Goal: Task Accomplishment & Management: Manage account settings

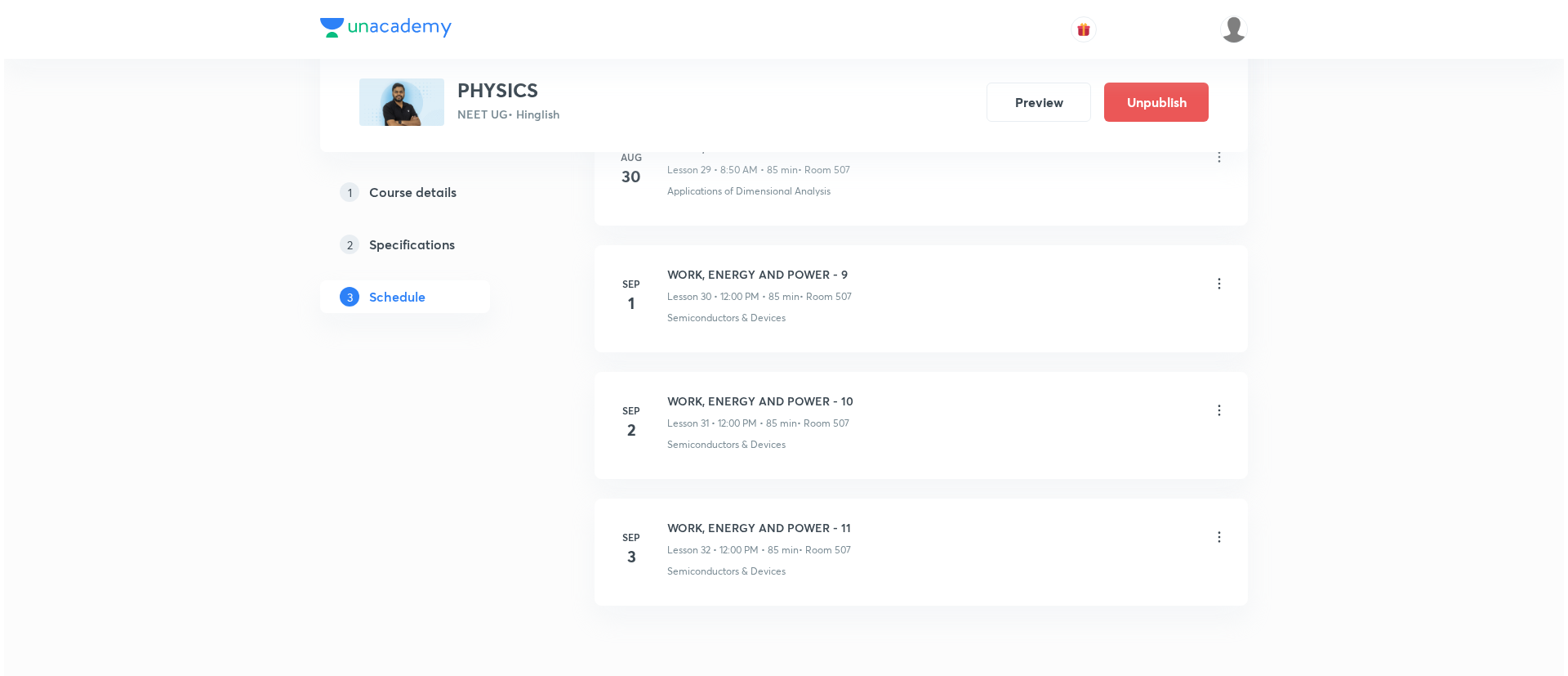
scroll to position [4686, 0]
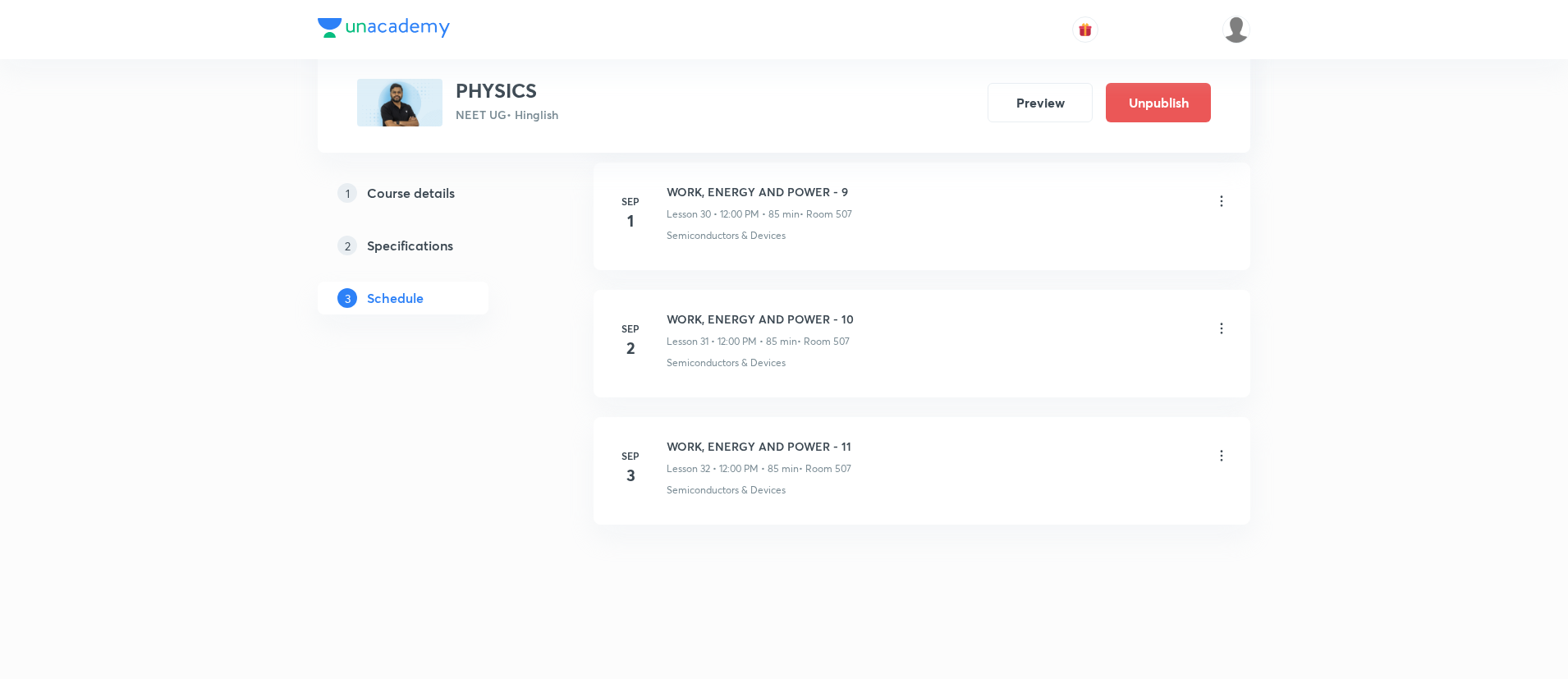
click at [1224, 461] on icon at bounding box center [1222, 455] width 16 height 16
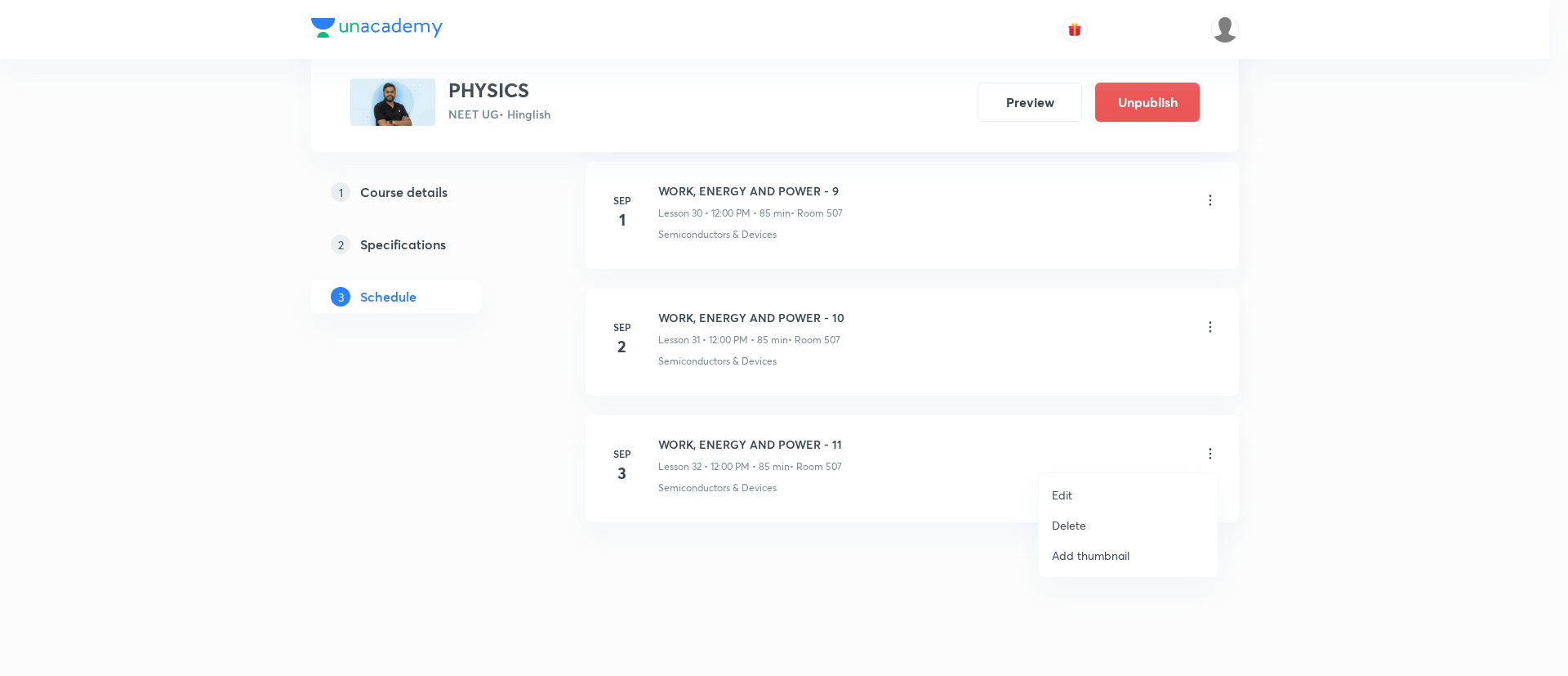
click at [1052, 506] on li "Edit" at bounding box center [1129, 495] width 179 height 30
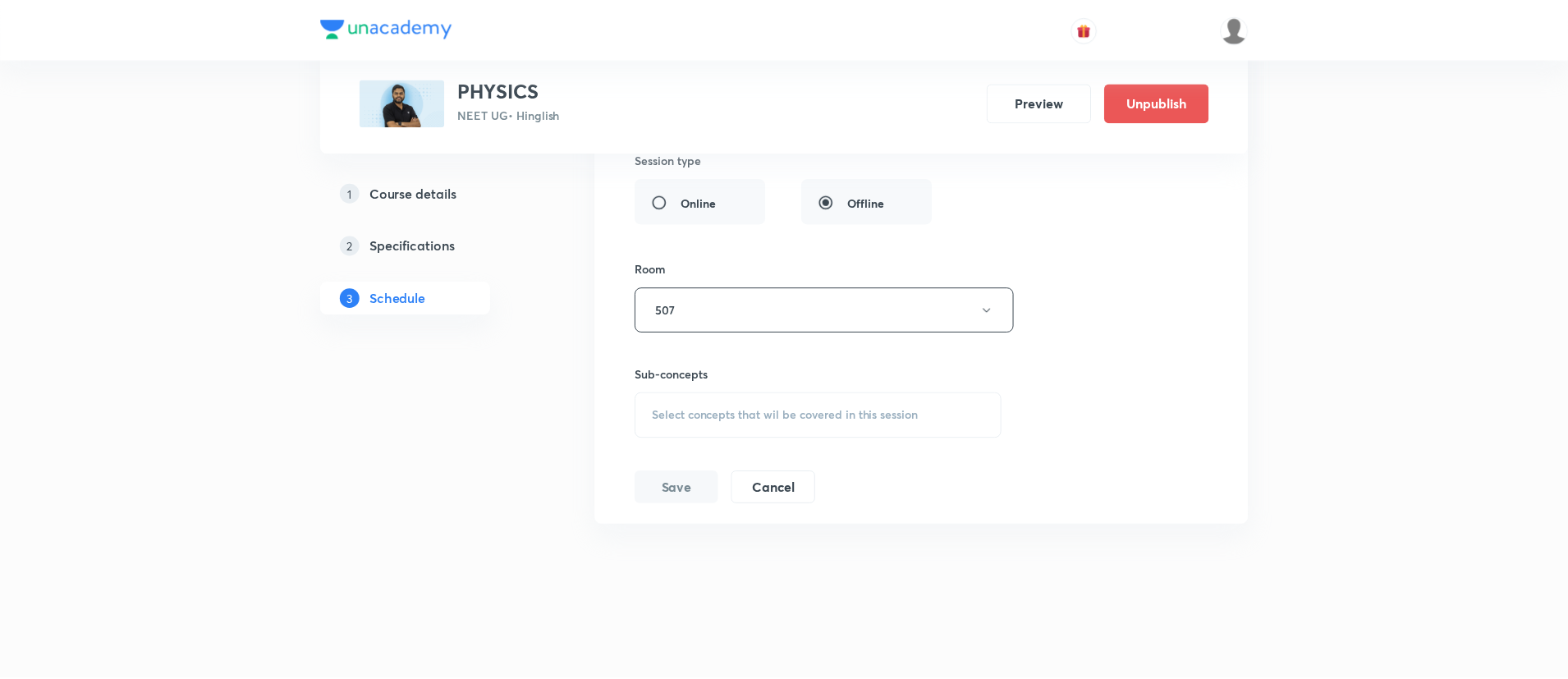
scroll to position [4565, 0]
click at [793, 424] on div "Select concepts that wil be covered in this session" at bounding box center [818, 415] width 369 height 46
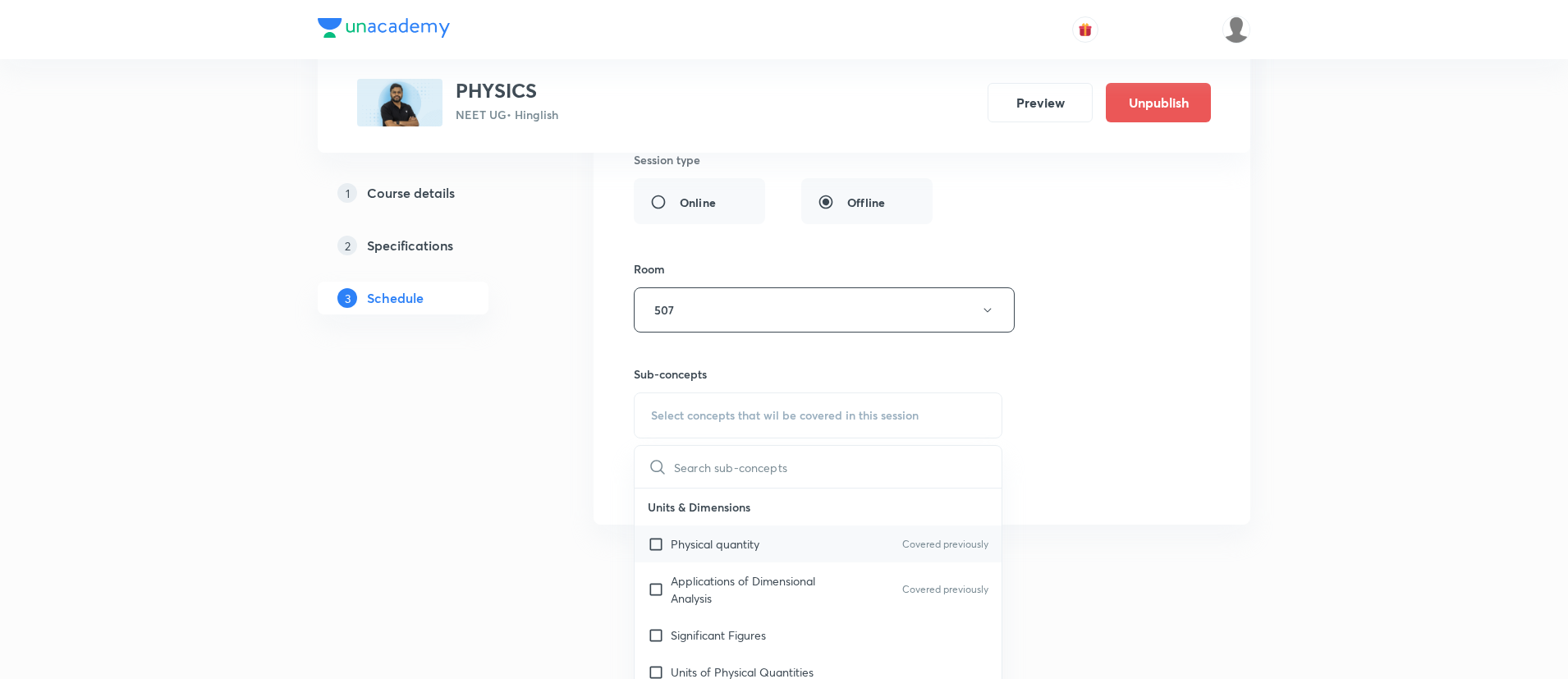
click at [746, 558] on div "Physical quantity Covered previously" at bounding box center [818, 543] width 367 height 37
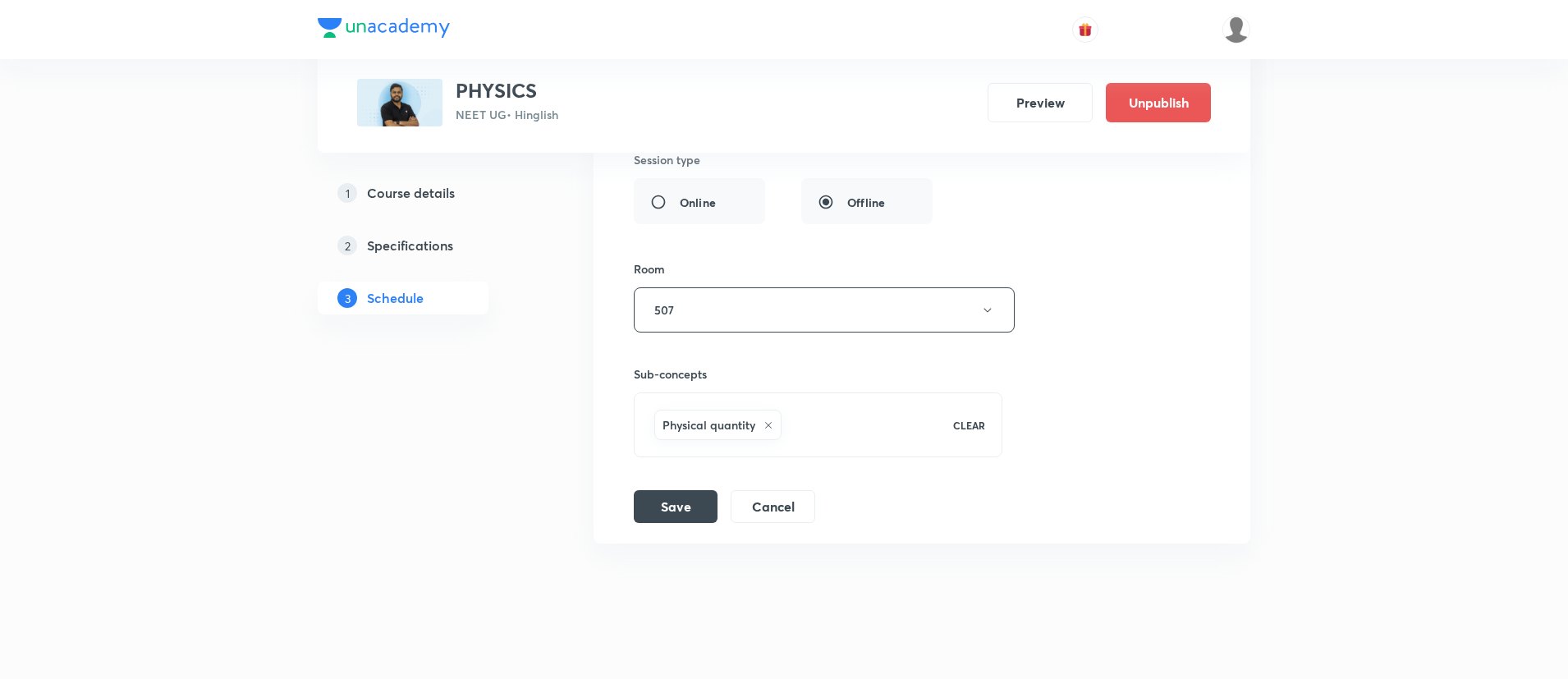
scroll to position [3979, 0]
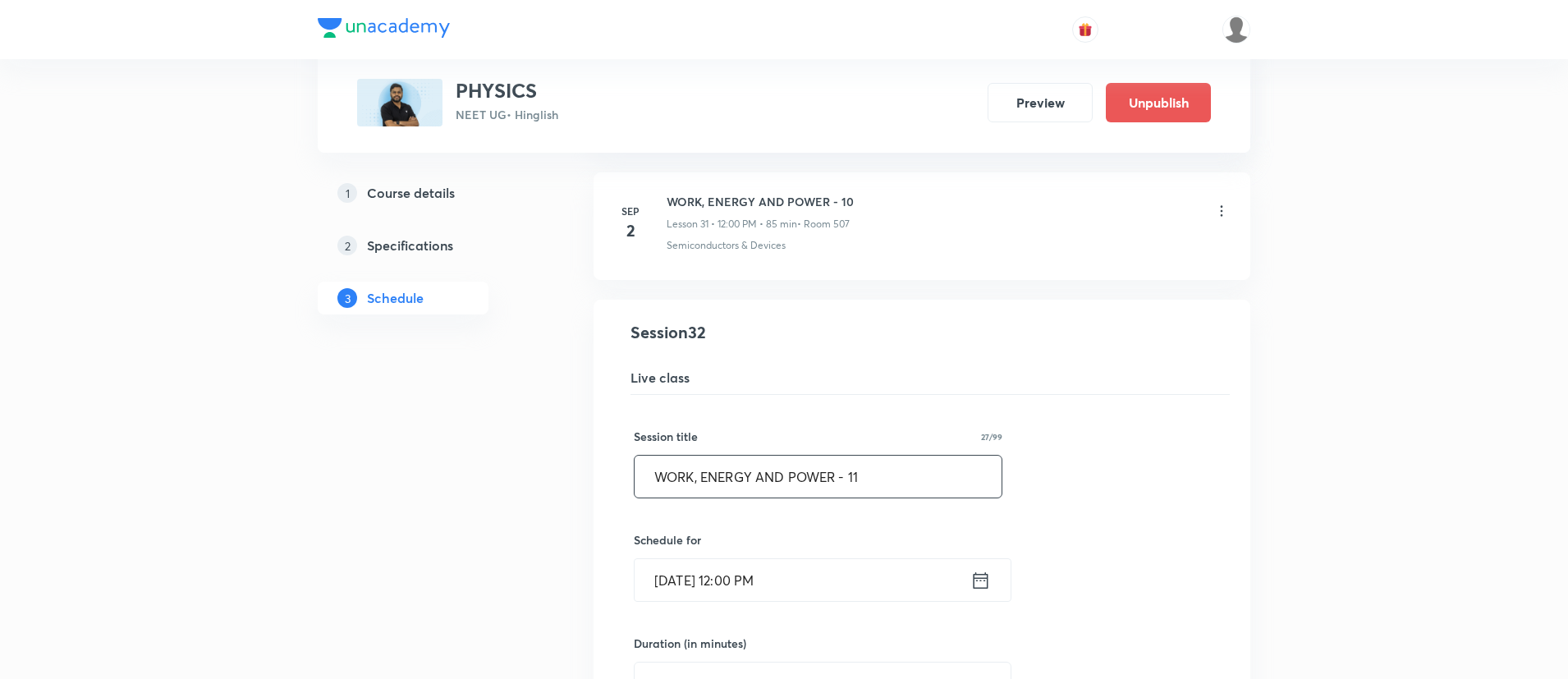
drag, startPoint x: 872, startPoint y: 467, endPoint x: 398, endPoint y: 511, distance: 476.0
paste input "COLLISION AND CENTER OF MASS"
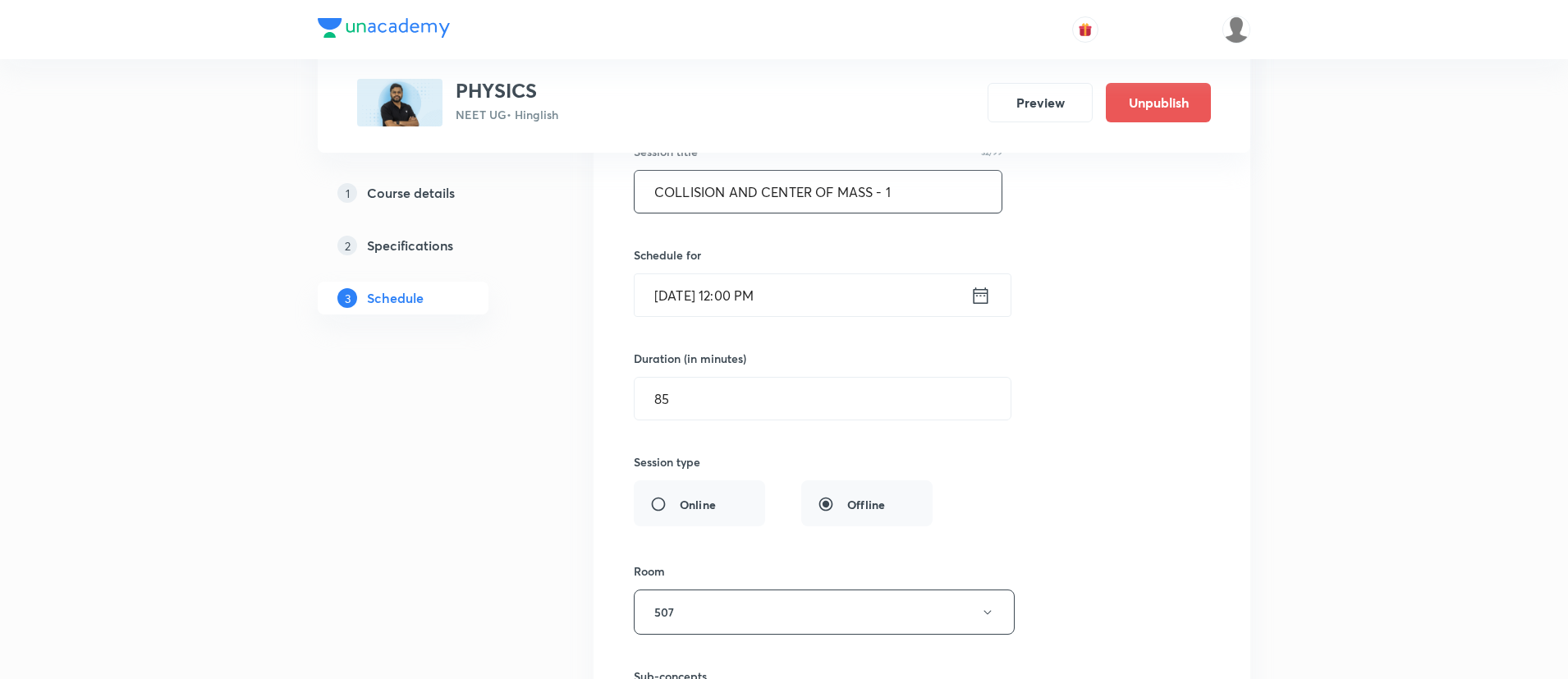
scroll to position [4584, 0]
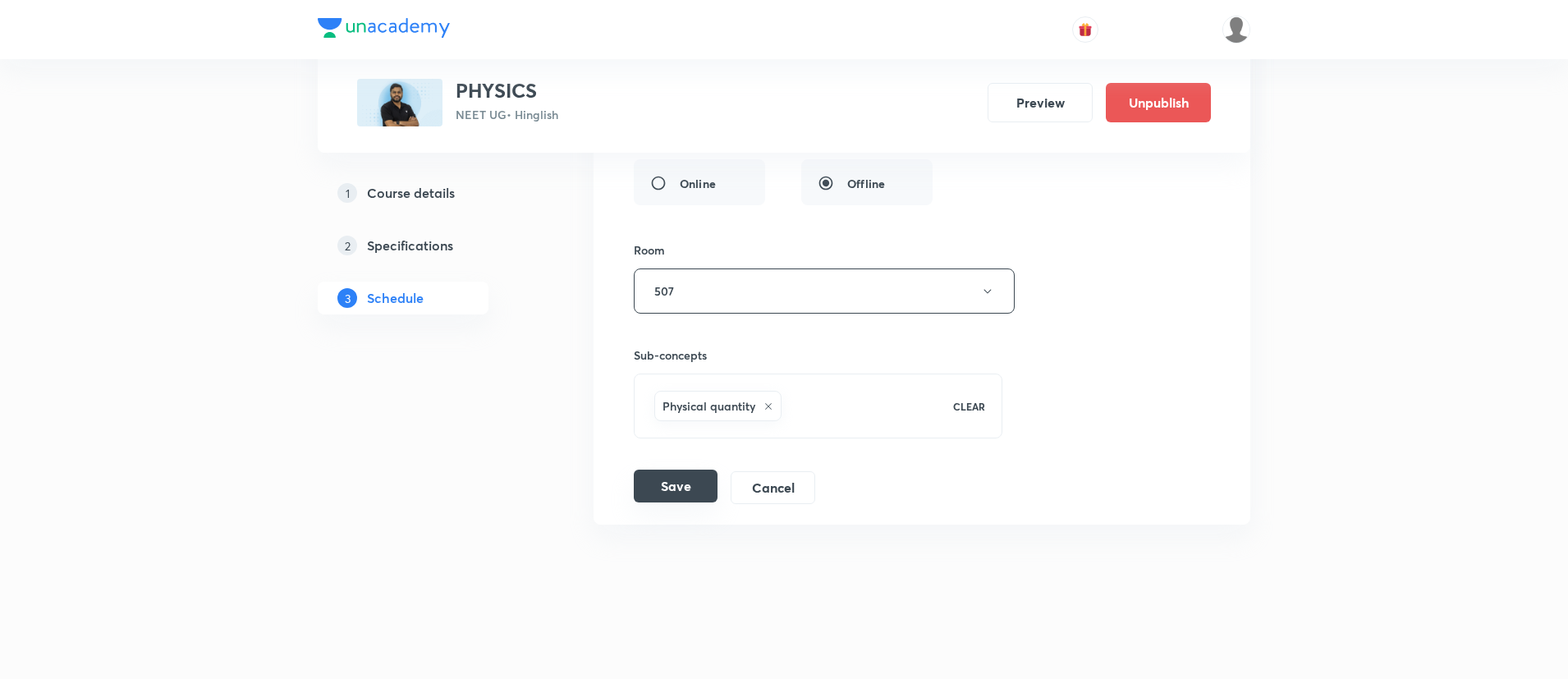
type input "COLLISION AND CENTER OF MASS - 1"
click at [665, 473] on button "Save" at bounding box center [675, 486] width 84 height 33
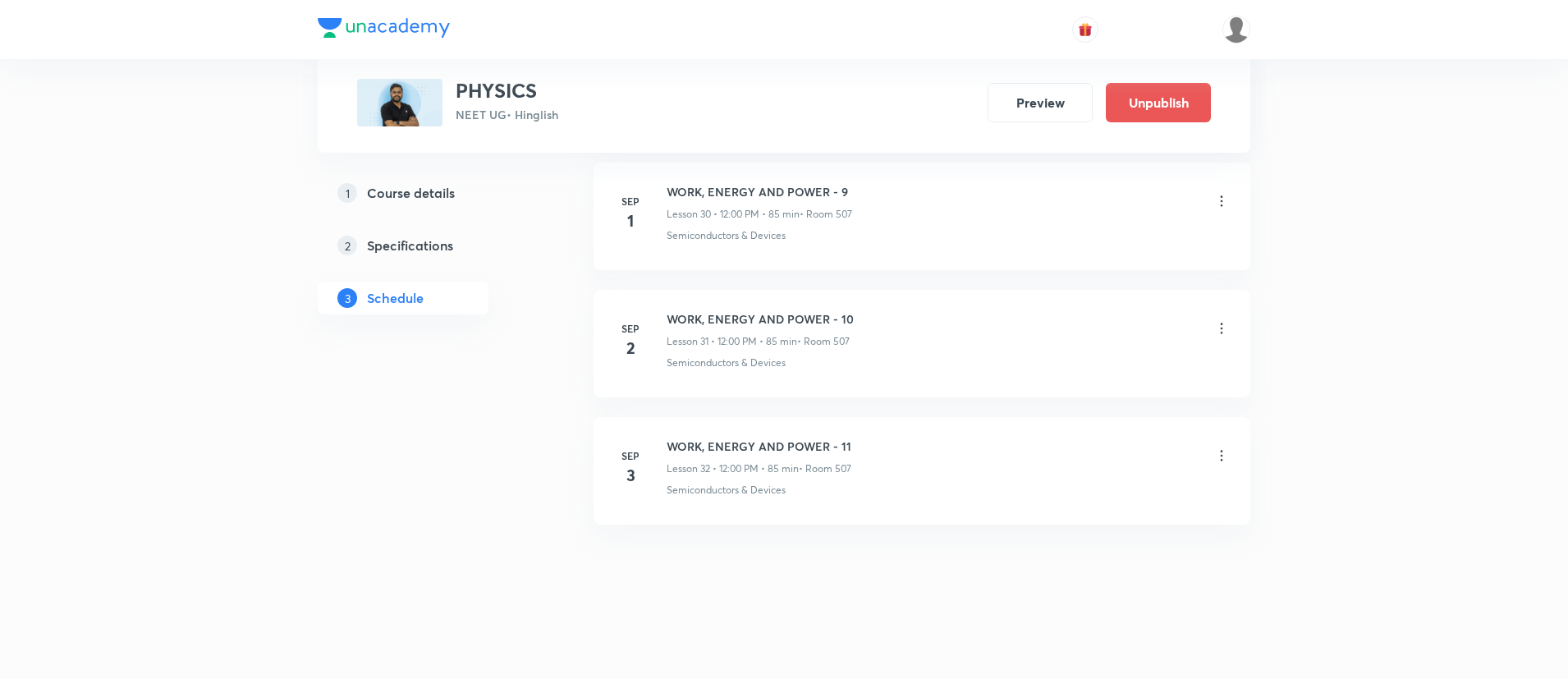
scroll to position [3953, 0]
